Goal: Transaction & Acquisition: Purchase product/service

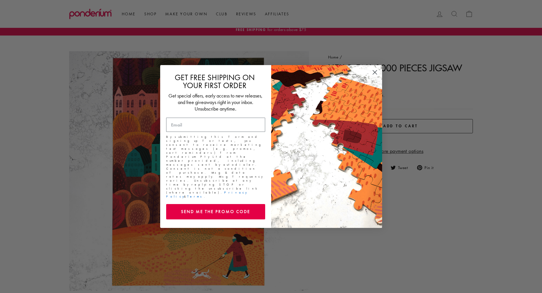
click at [372, 75] on circle "Close dialog" at bounding box center [374, 72] width 9 height 9
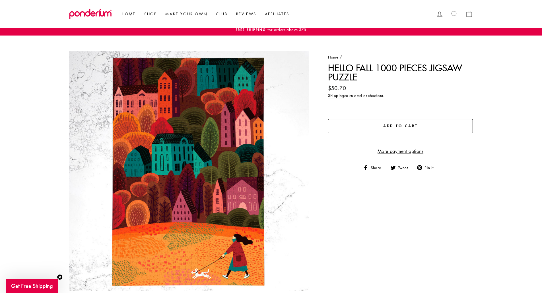
click at [89, 10] on img at bounding box center [90, 14] width 43 height 11
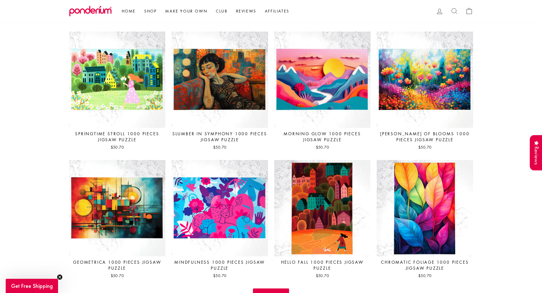
scroll to position [939, 0]
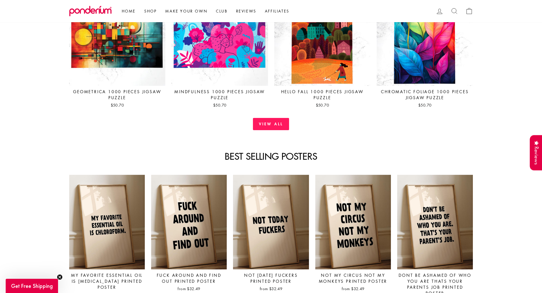
click at [277, 123] on link "View all" at bounding box center [271, 124] width 36 height 12
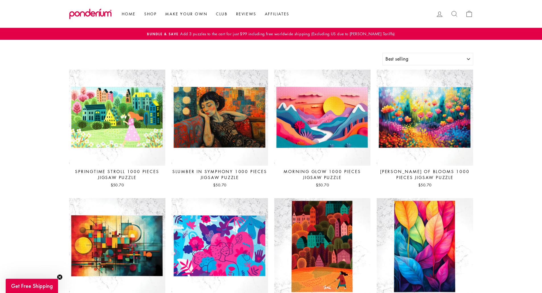
select select "best-selling"
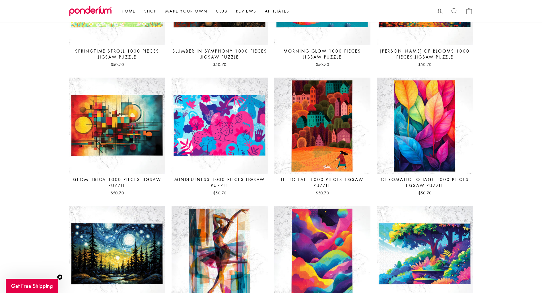
scroll to position [199, 0]
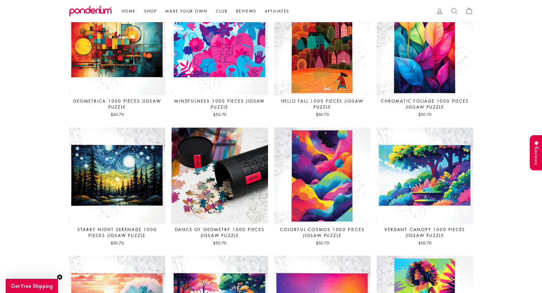
click at [228, 207] on img at bounding box center [219, 175] width 97 height 97
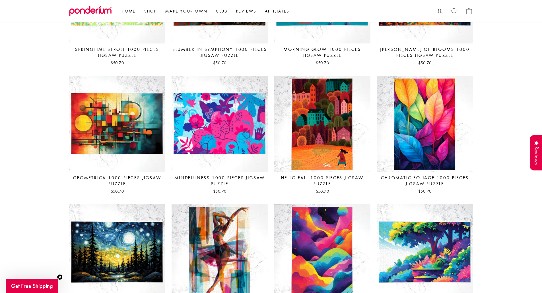
scroll to position [114, 0]
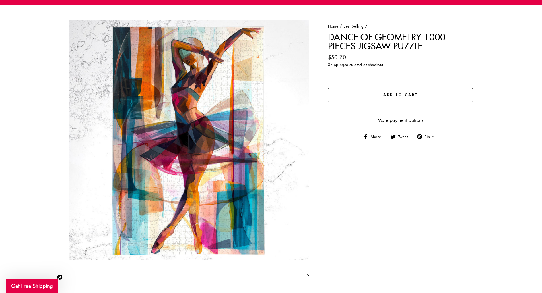
scroll to position [114, 0]
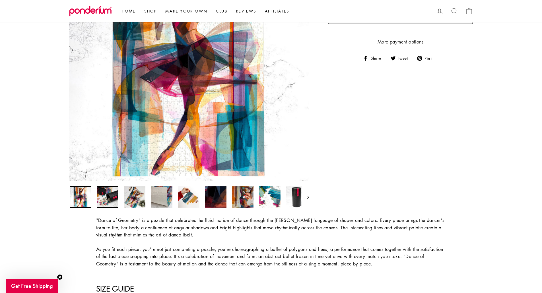
click at [116, 193] on img at bounding box center [108, 197] width 22 height 22
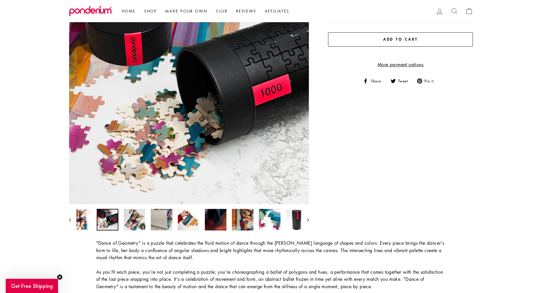
scroll to position [57, 0]
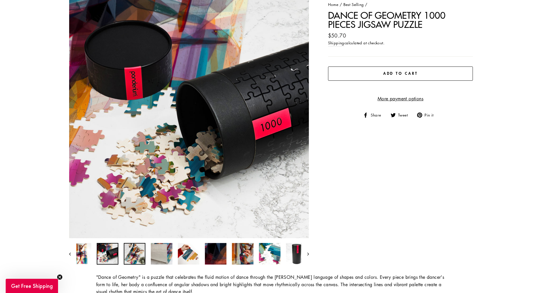
click at [134, 258] on img at bounding box center [135, 254] width 22 height 22
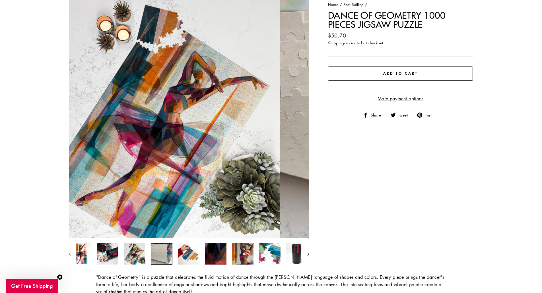
click at [161, 258] on img at bounding box center [162, 254] width 22 height 22
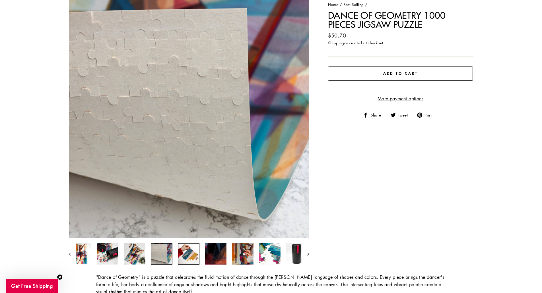
click at [184, 258] on img at bounding box center [189, 254] width 22 height 22
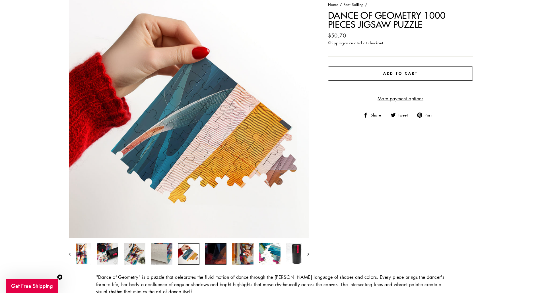
click at [223, 259] on img at bounding box center [216, 254] width 22 height 22
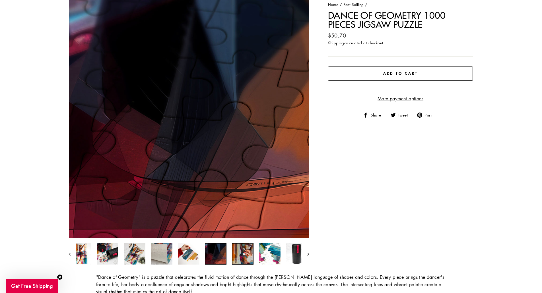
click at [244, 260] on img at bounding box center [243, 254] width 22 height 22
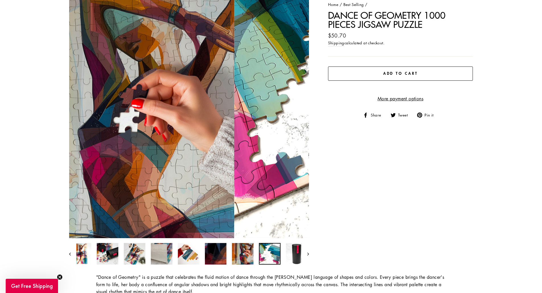
click at [271, 261] on img at bounding box center [270, 254] width 22 height 22
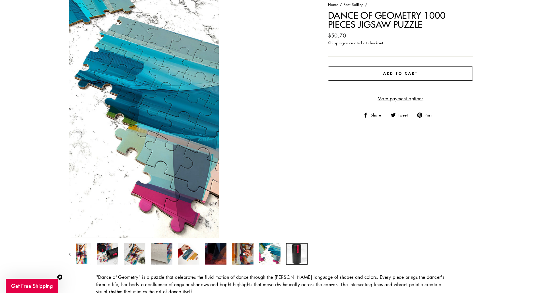
click at [298, 262] on img at bounding box center [297, 254] width 22 height 22
